Goal: Transaction & Acquisition: Purchase product/service

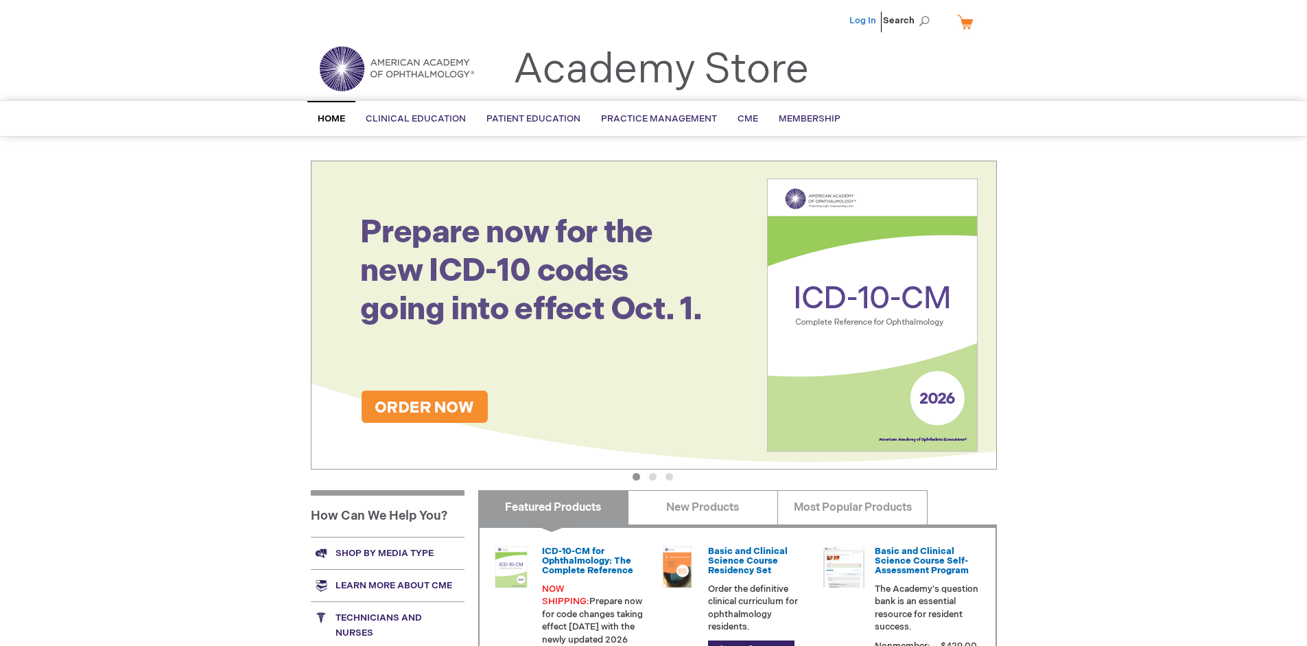
click at [864, 21] on link "Log In" at bounding box center [862, 20] width 27 height 11
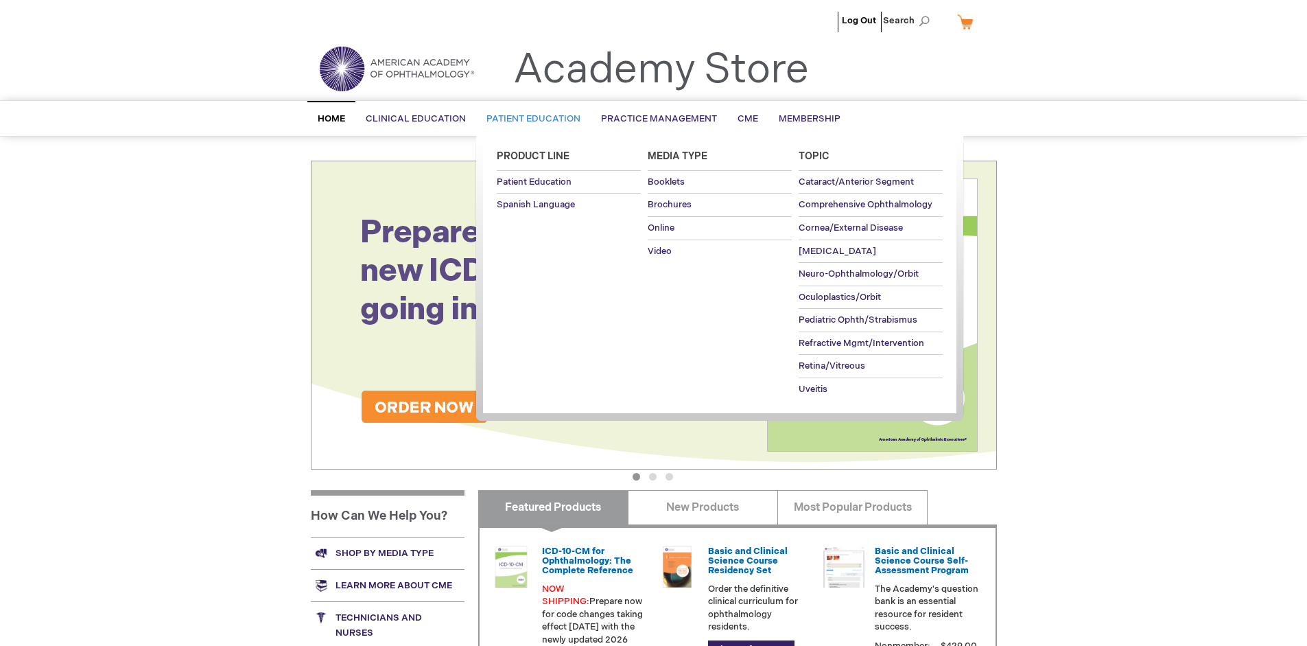
click at [530, 119] on span "Patient Education" at bounding box center [533, 118] width 94 height 11
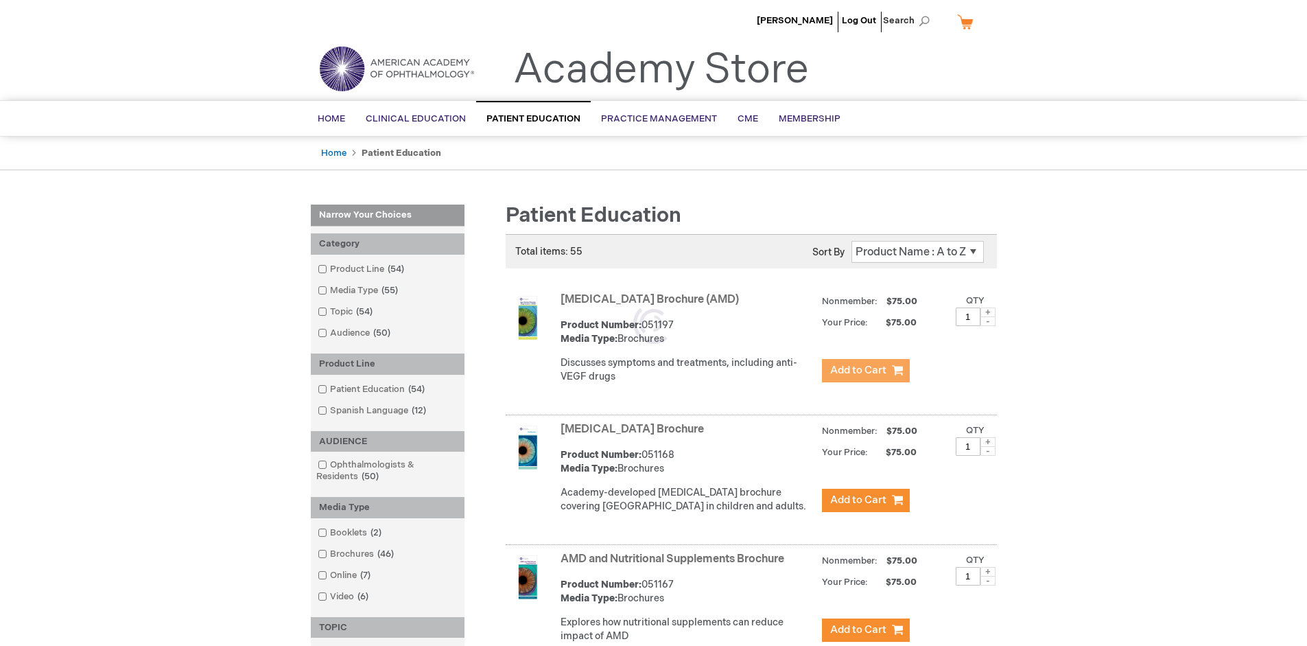
click at [865, 371] on span "Add to Cart" at bounding box center [858, 370] width 56 height 13
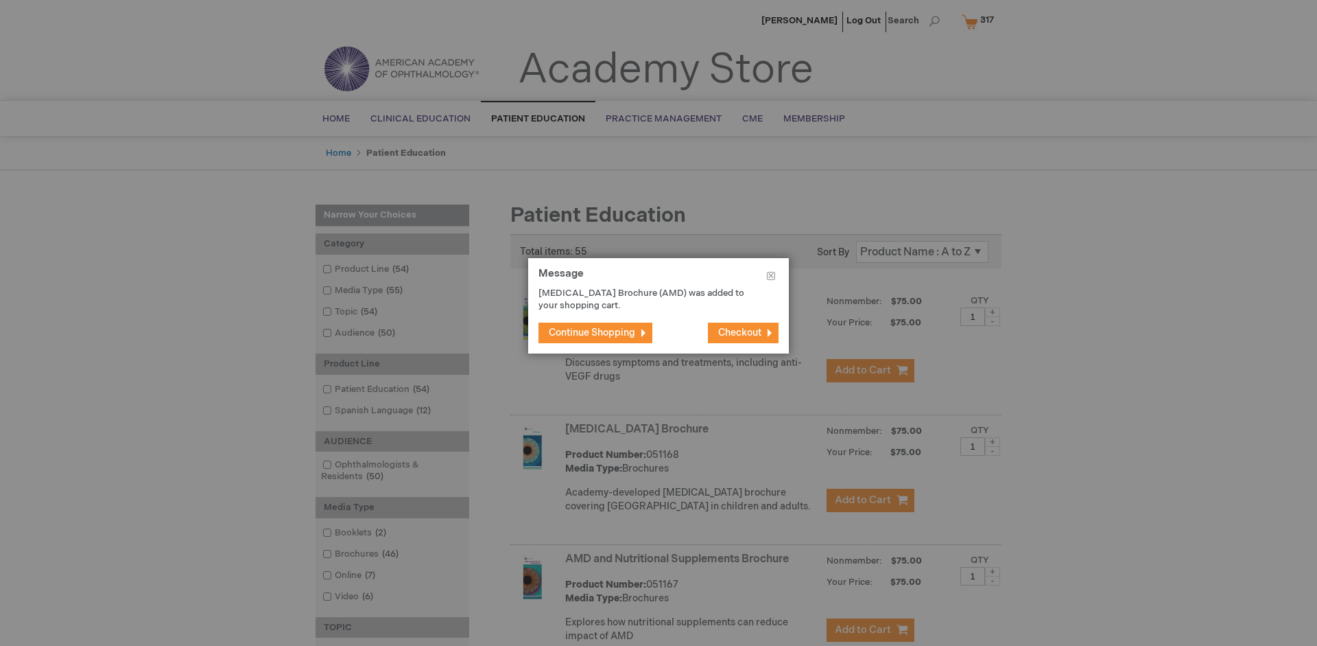
click at [592, 332] on span "Continue Shopping" at bounding box center [592, 333] width 86 height 12
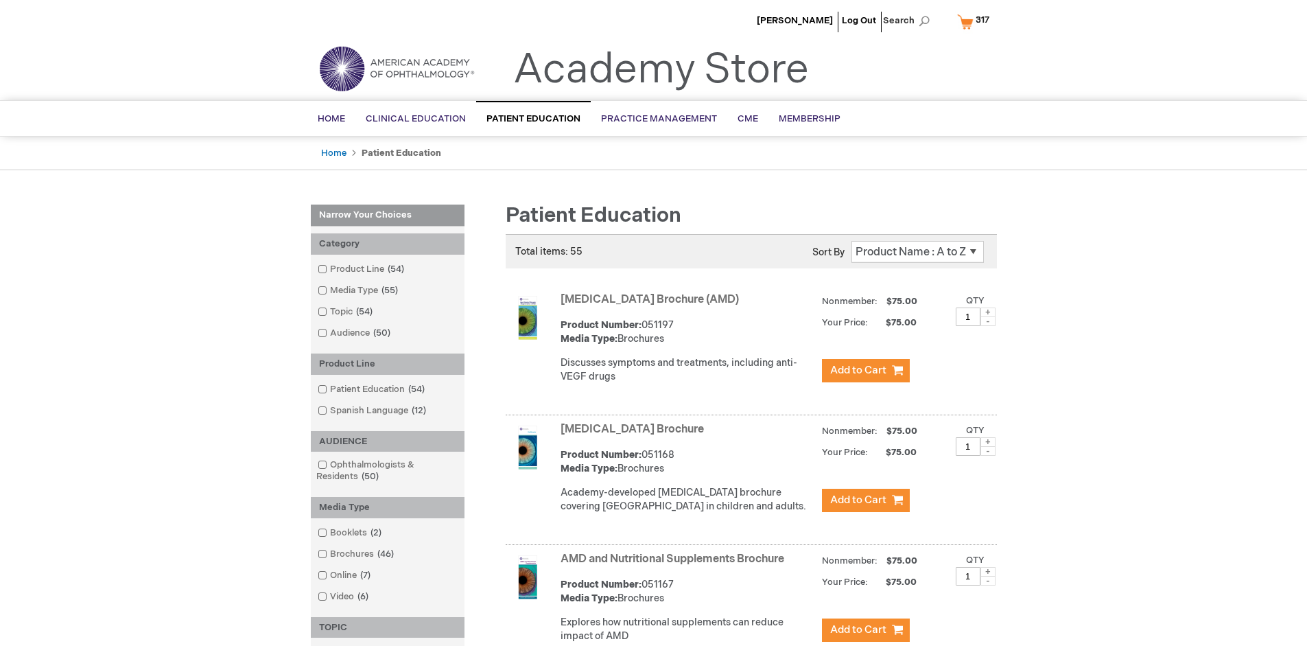
click at [675, 565] on link "AMD and Nutritional Supplements Brochure" at bounding box center [673, 558] width 224 height 13
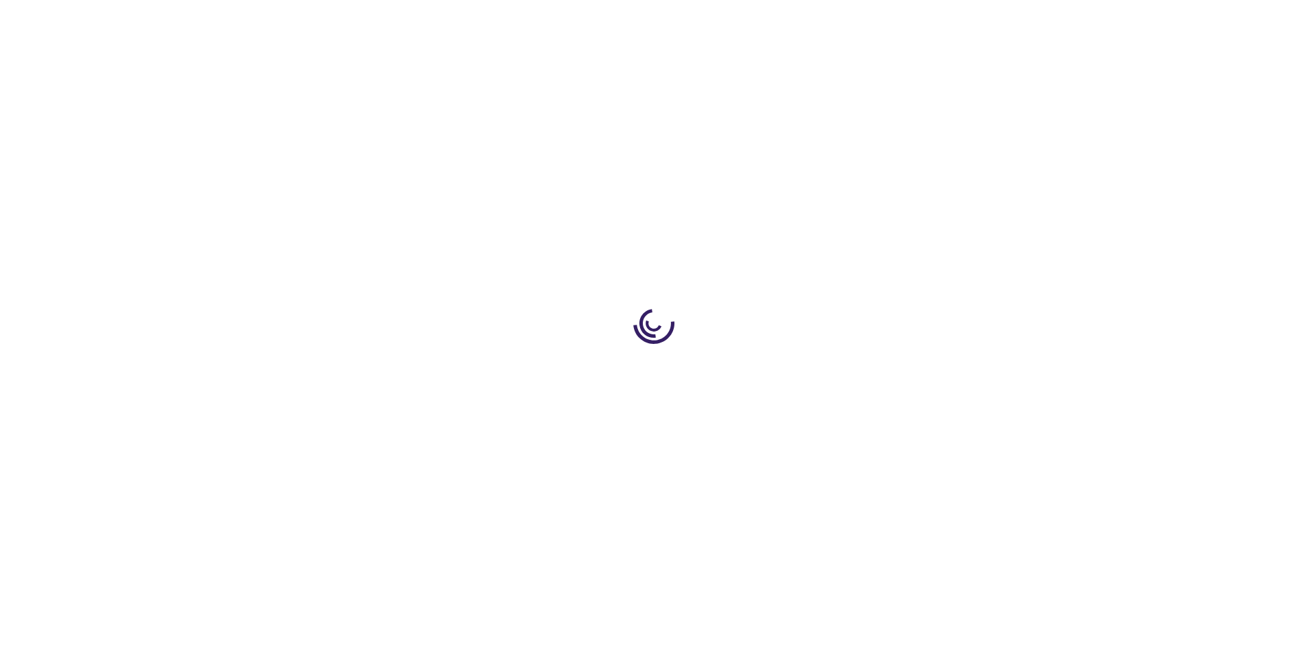
type input "1"
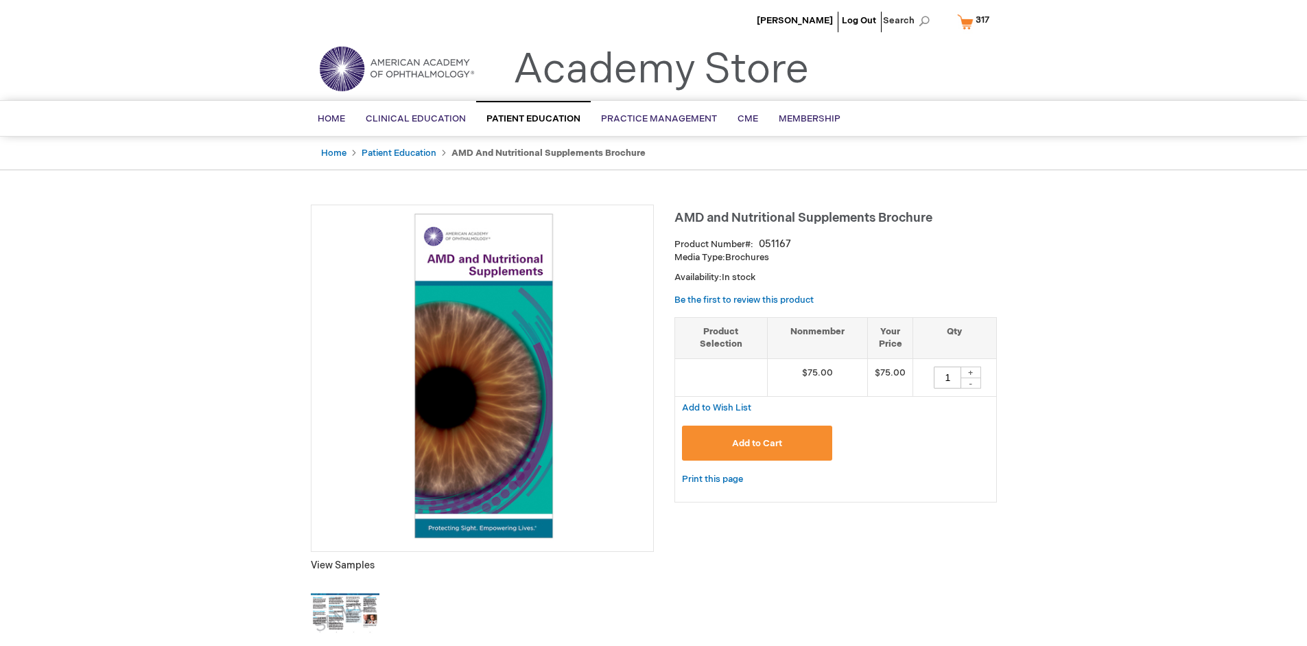
click at [757, 443] on span "Add to Cart" at bounding box center [757, 443] width 50 height 11
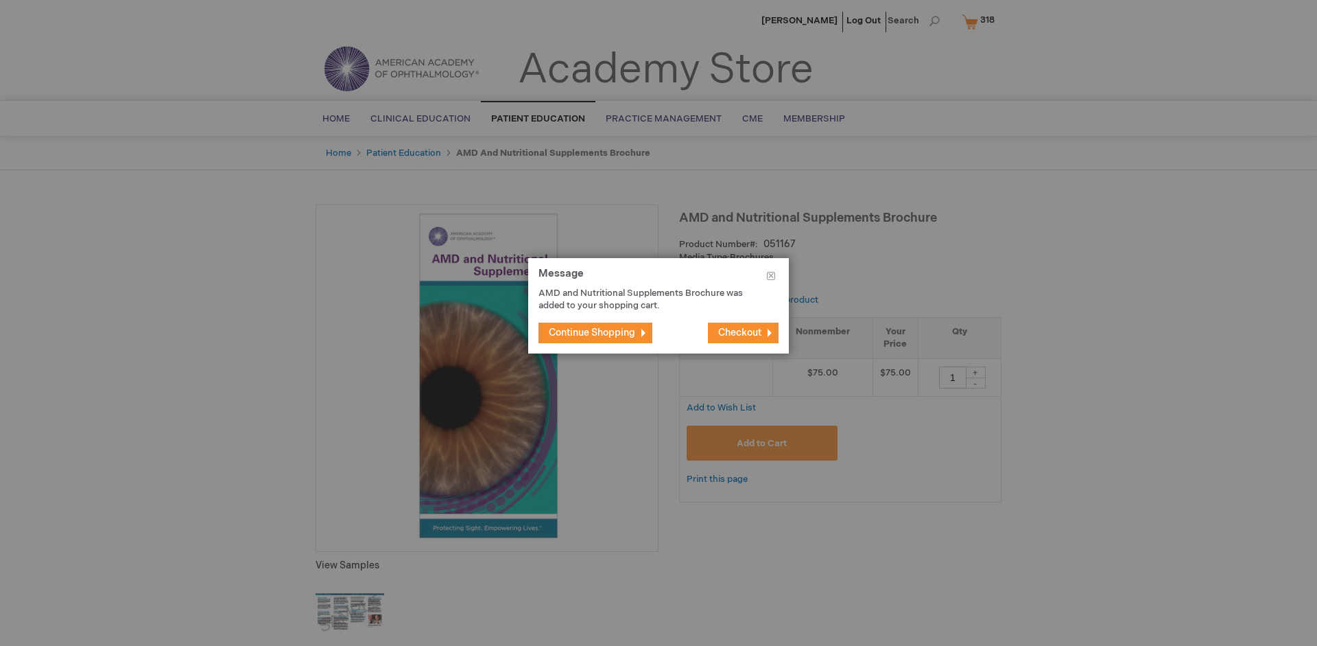
click at [592, 332] on span "Continue Shopping" at bounding box center [592, 333] width 86 height 12
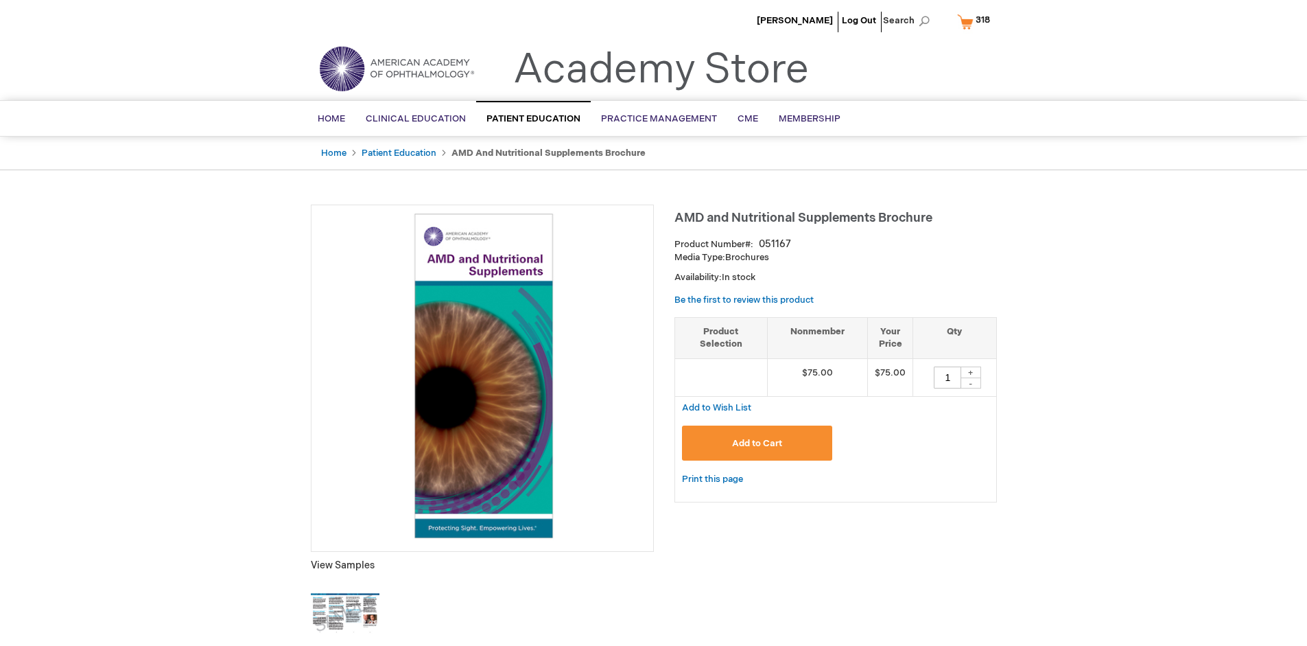
click at [976, 21] on span "318" at bounding box center [983, 19] width 14 height 11
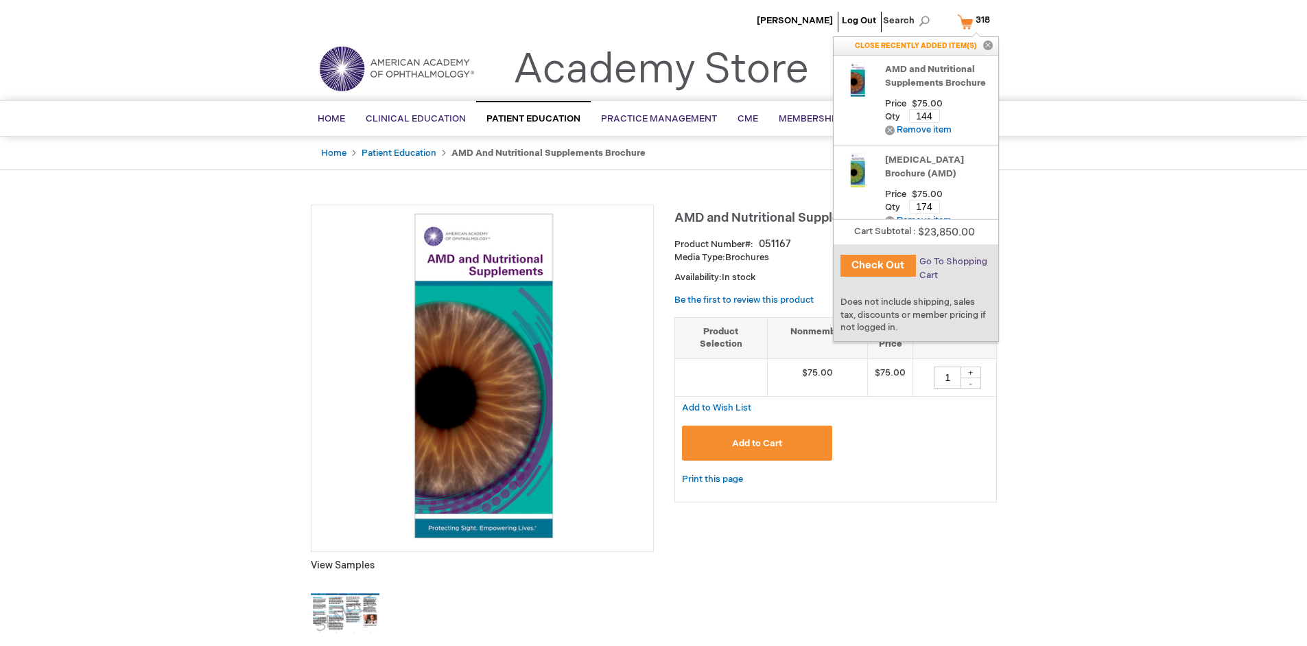
click at [952, 261] on span "Go To Shopping Cart" at bounding box center [953, 268] width 68 height 25
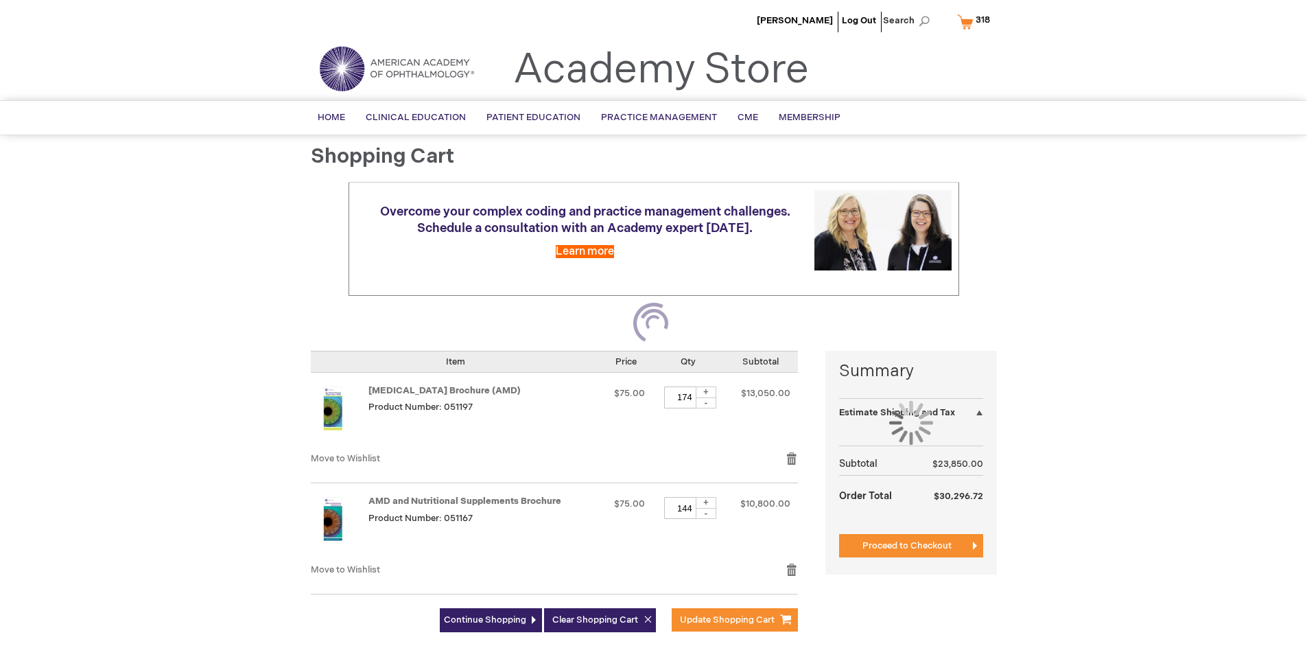
select select "US"
select select "41"
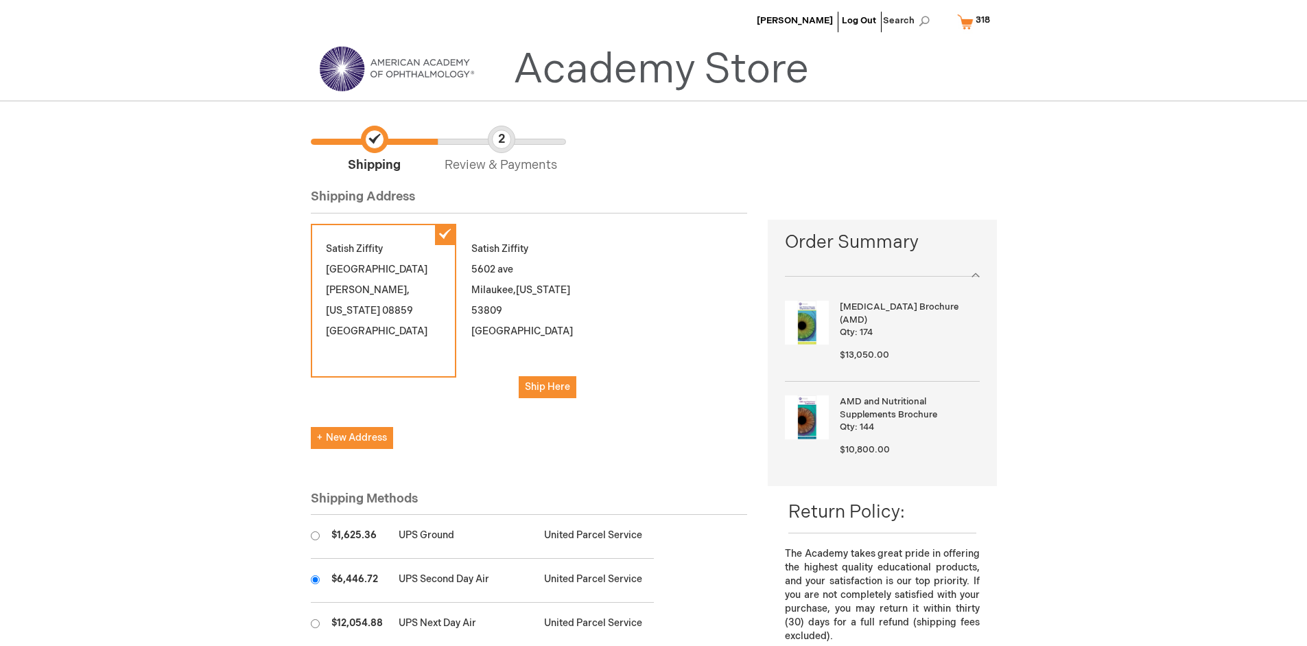
click at [315, 579] on input "radio" at bounding box center [315, 579] width 9 height 9
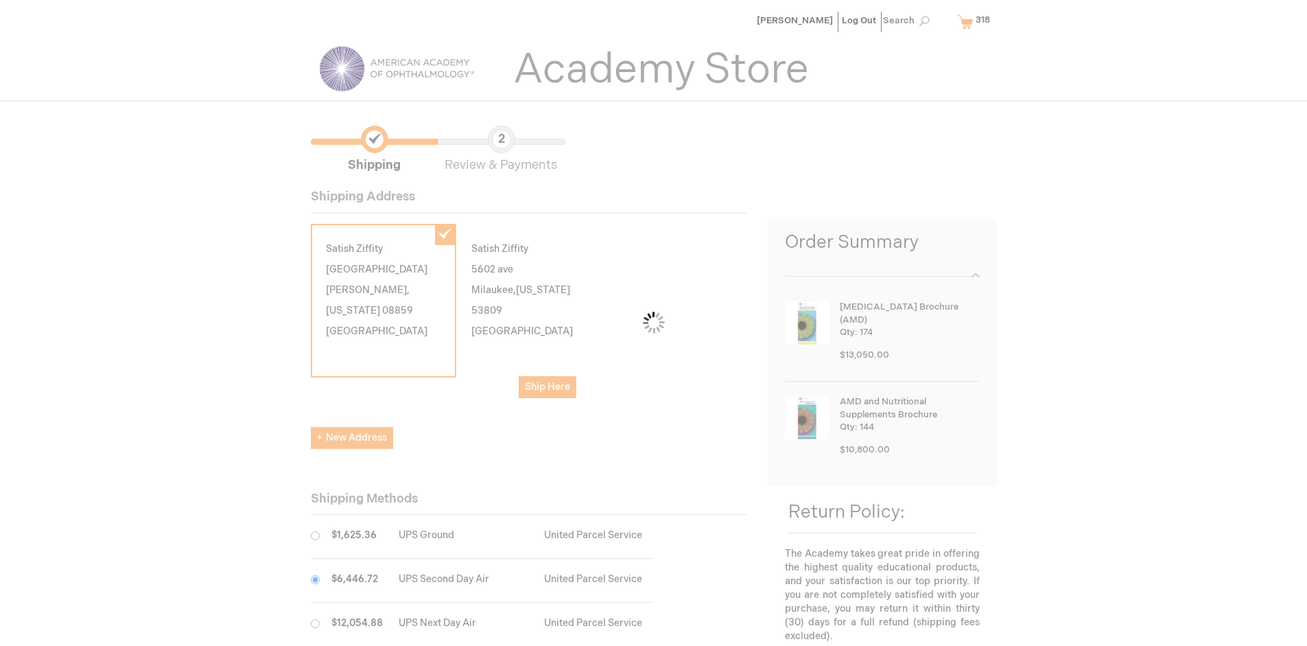
scroll to position [69, 0]
